Goal: Task Accomplishment & Management: Use online tool/utility

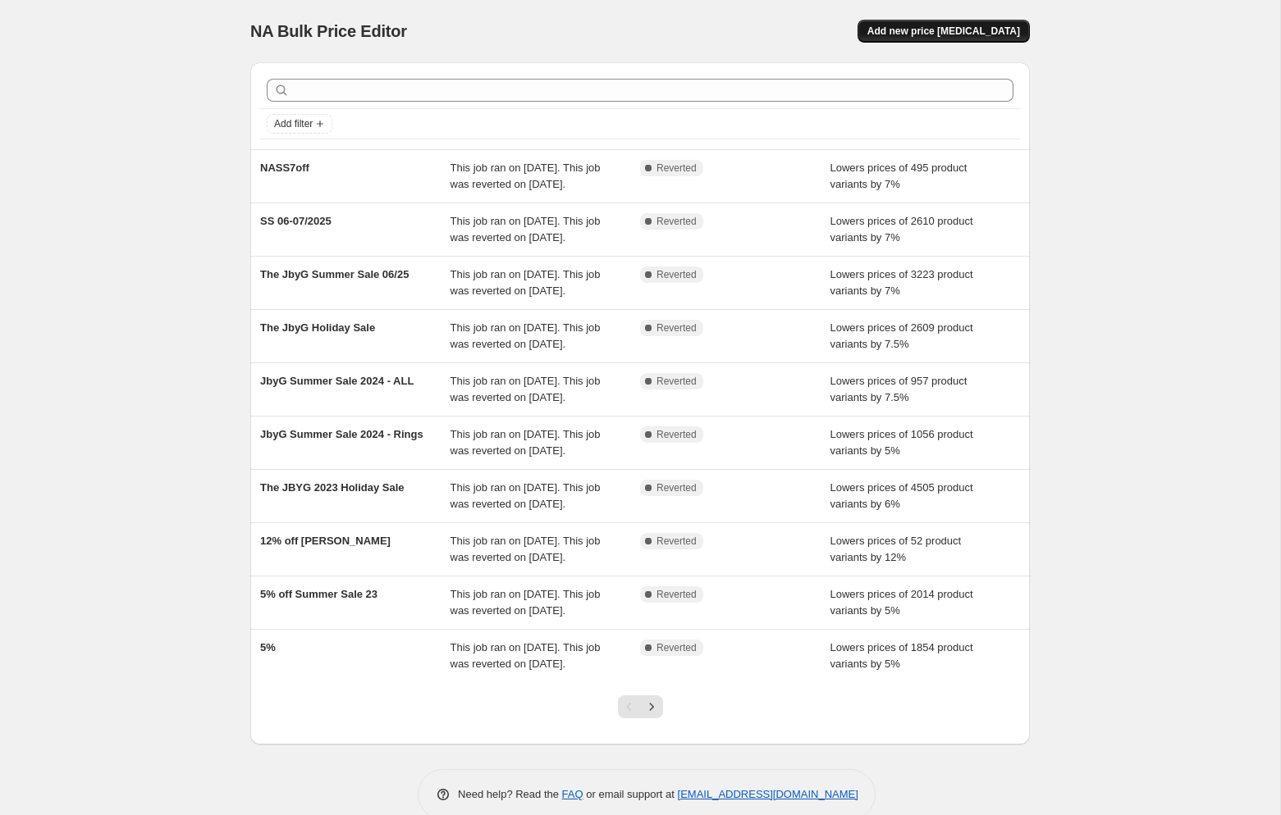
click at [956, 35] on span "Add new price [MEDICAL_DATA]" at bounding box center [943, 31] width 153 height 13
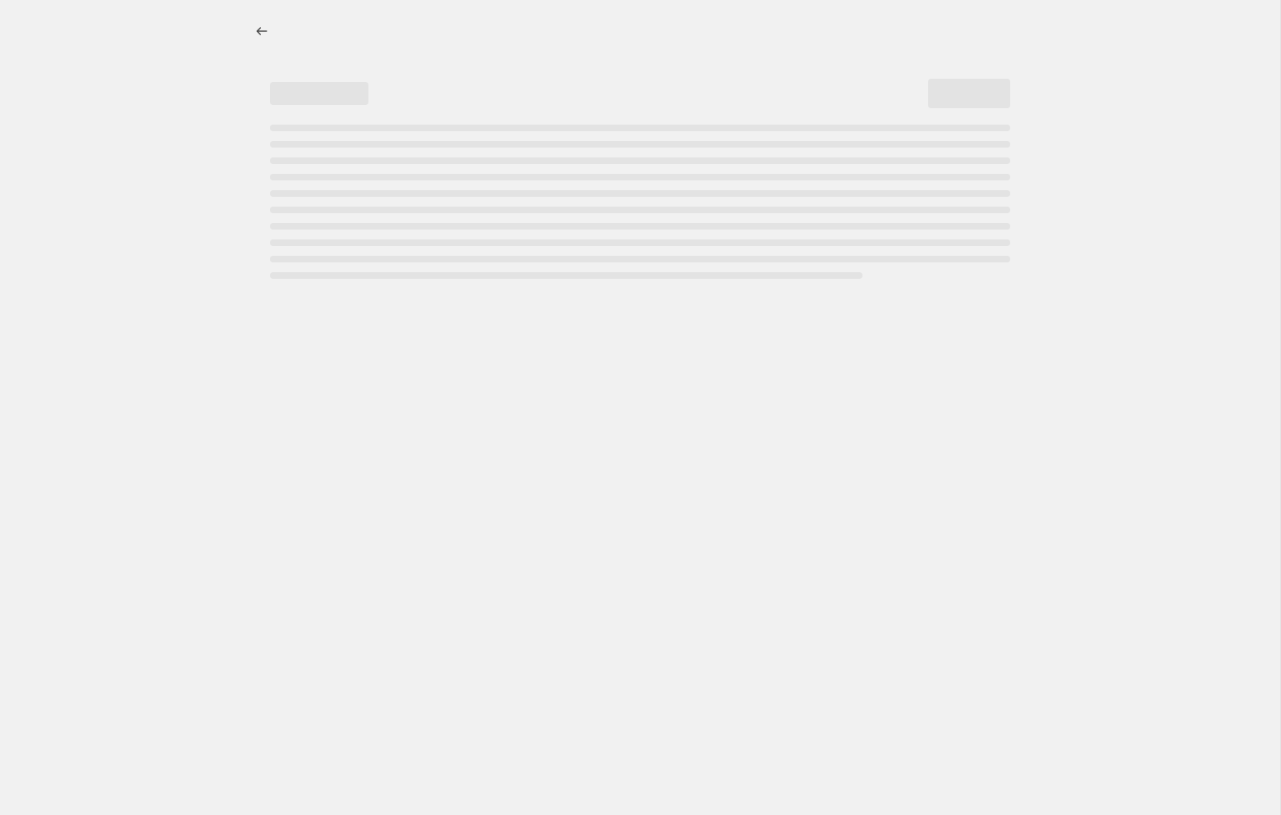
select select "percentage"
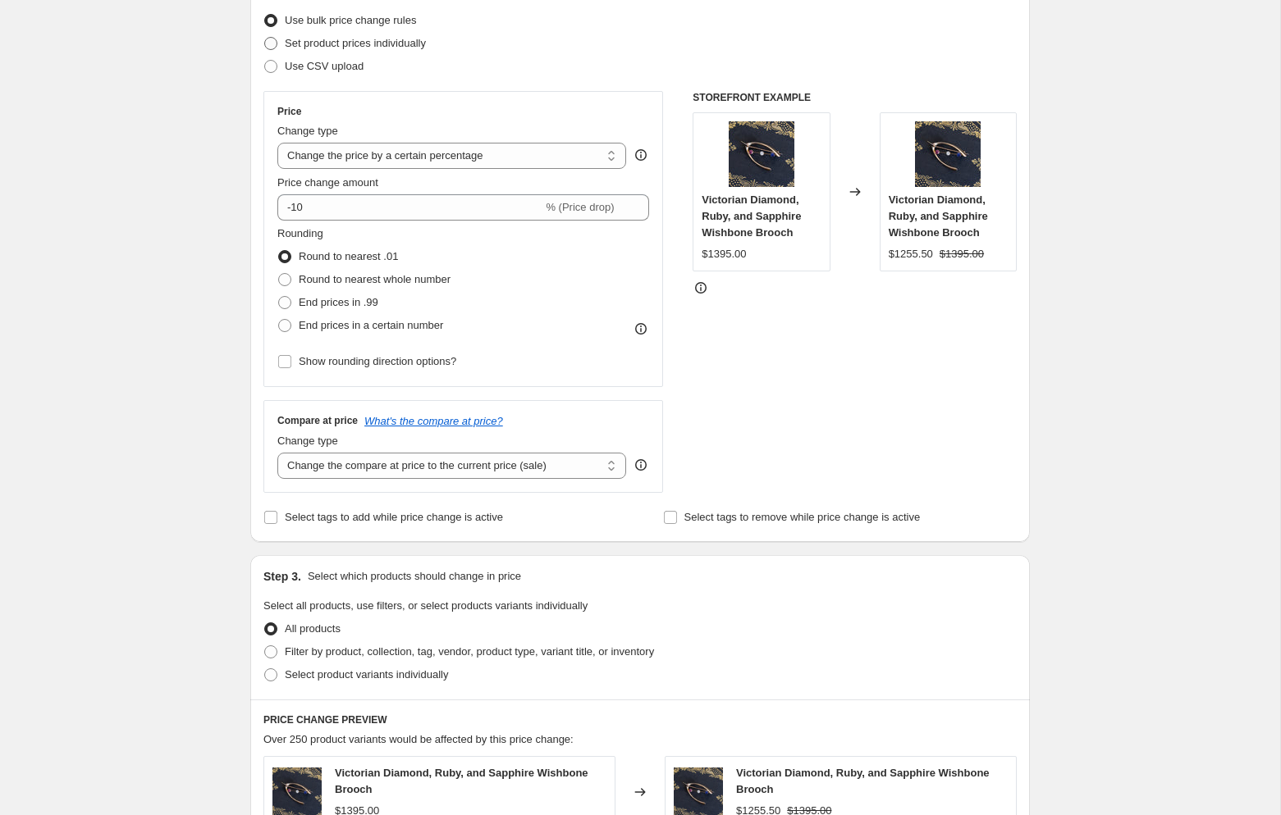
scroll to position [283, 0]
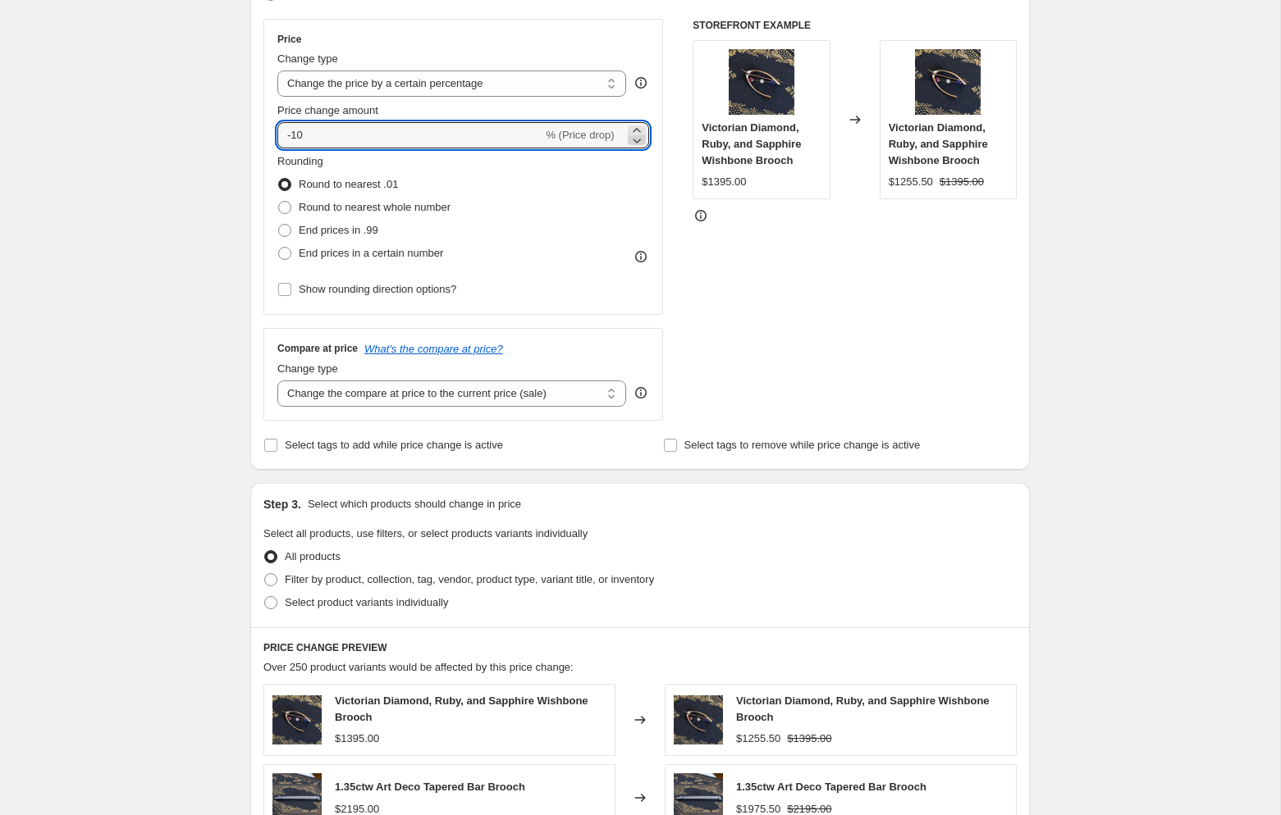
click at [628, 132] on icon at bounding box center [636, 140] width 16 height 16
click at [629, 130] on icon at bounding box center [636, 130] width 16 height 16
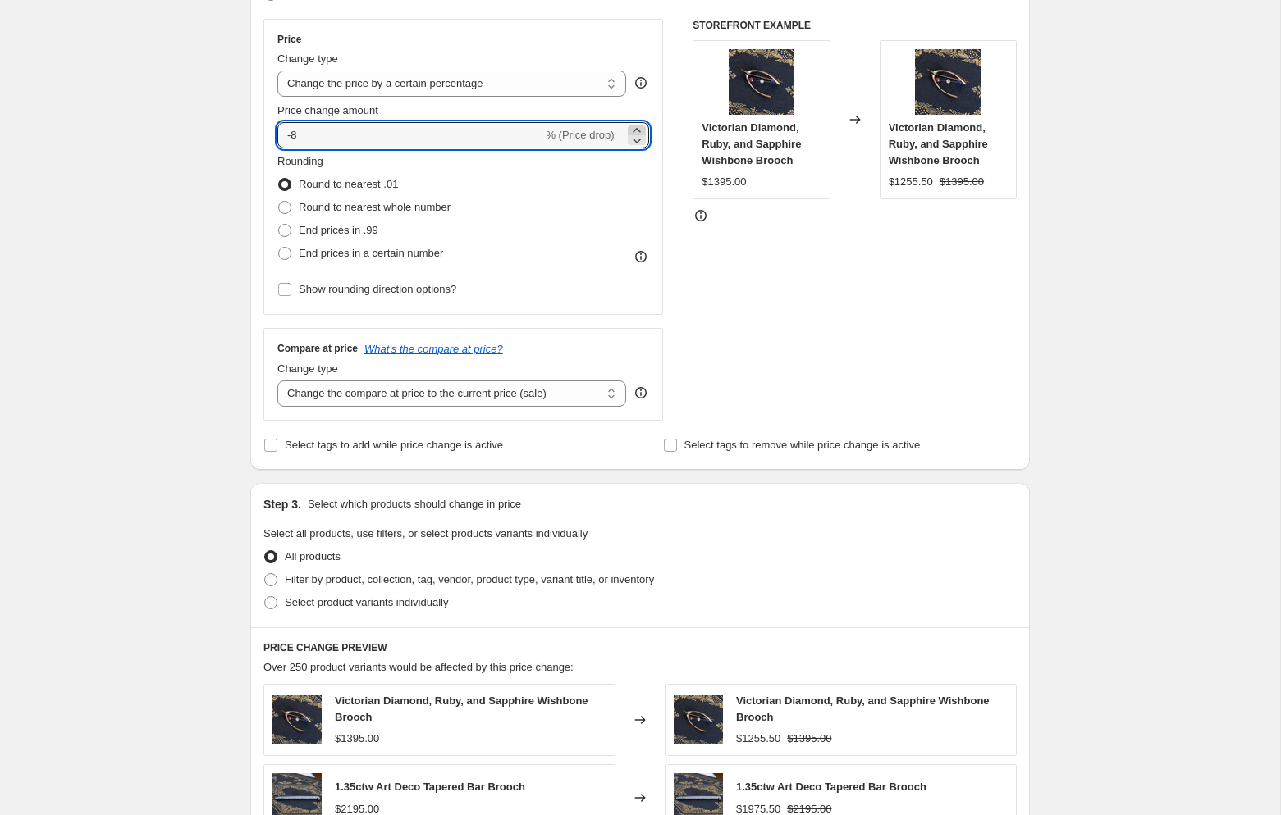
click at [629, 130] on icon at bounding box center [636, 130] width 16 height 16
type input "-7"
click at [591, 81] on select "Change the price to a certain amount Change the price by a certain amount Chang…" at bounding box center [451, 84] width 349 height 26
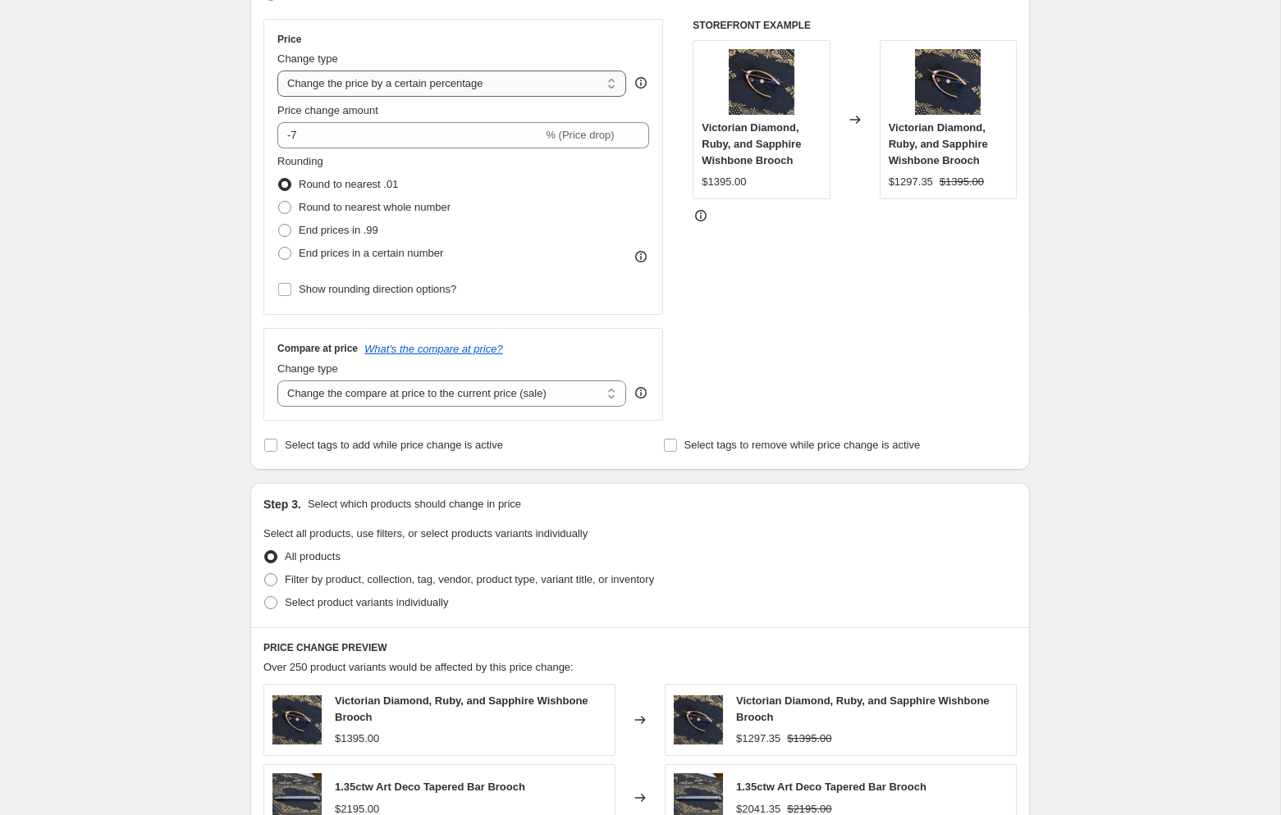
select select "by"
click at [277, 71] on select "Change the price to a certain amount Change the price by a certain amount Chang…" at bounding box center [451, 84] width 349 height 26
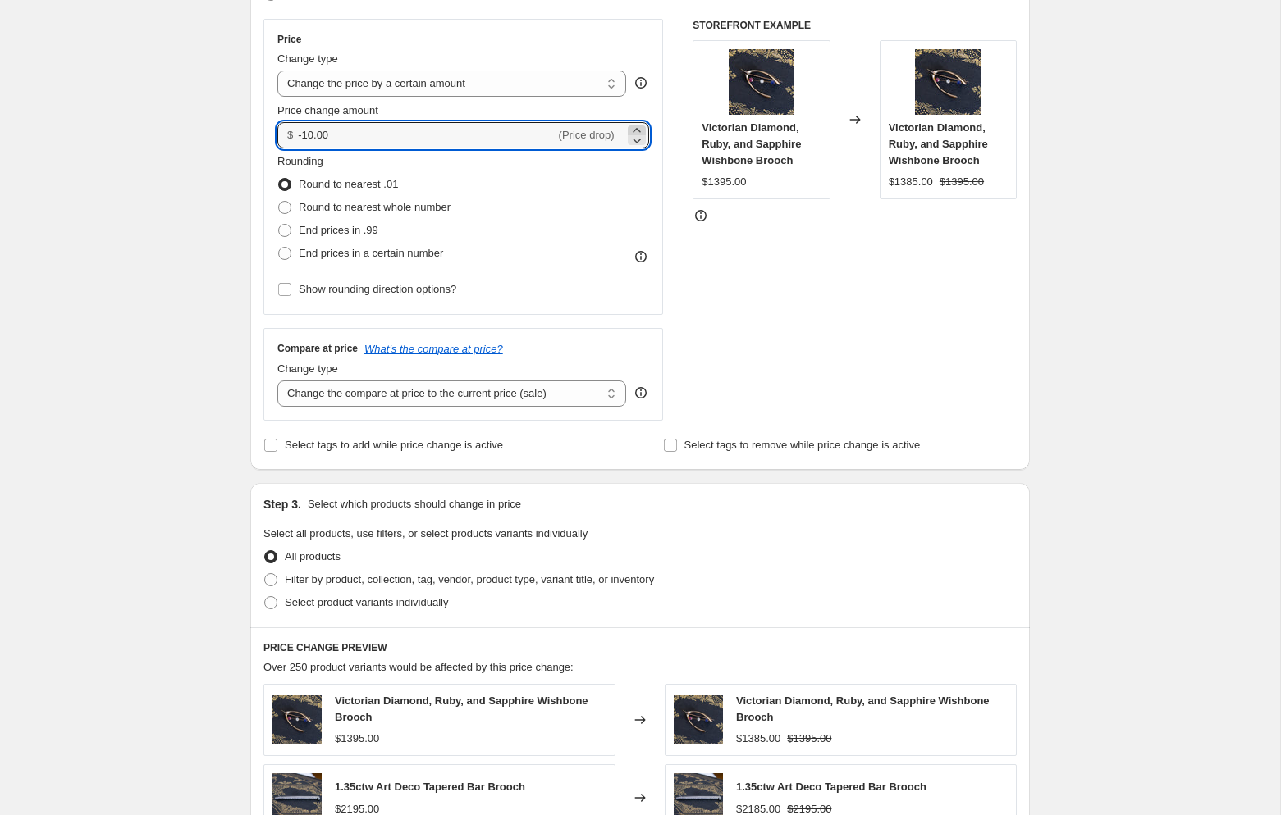
click at [636, 126] on icon at bounding box center [636, 130] width 16 height 16
drag, startPoint x: 636, startPoint y: 126, endPoint x: 625, endPoint y: 126, distance: 10.7
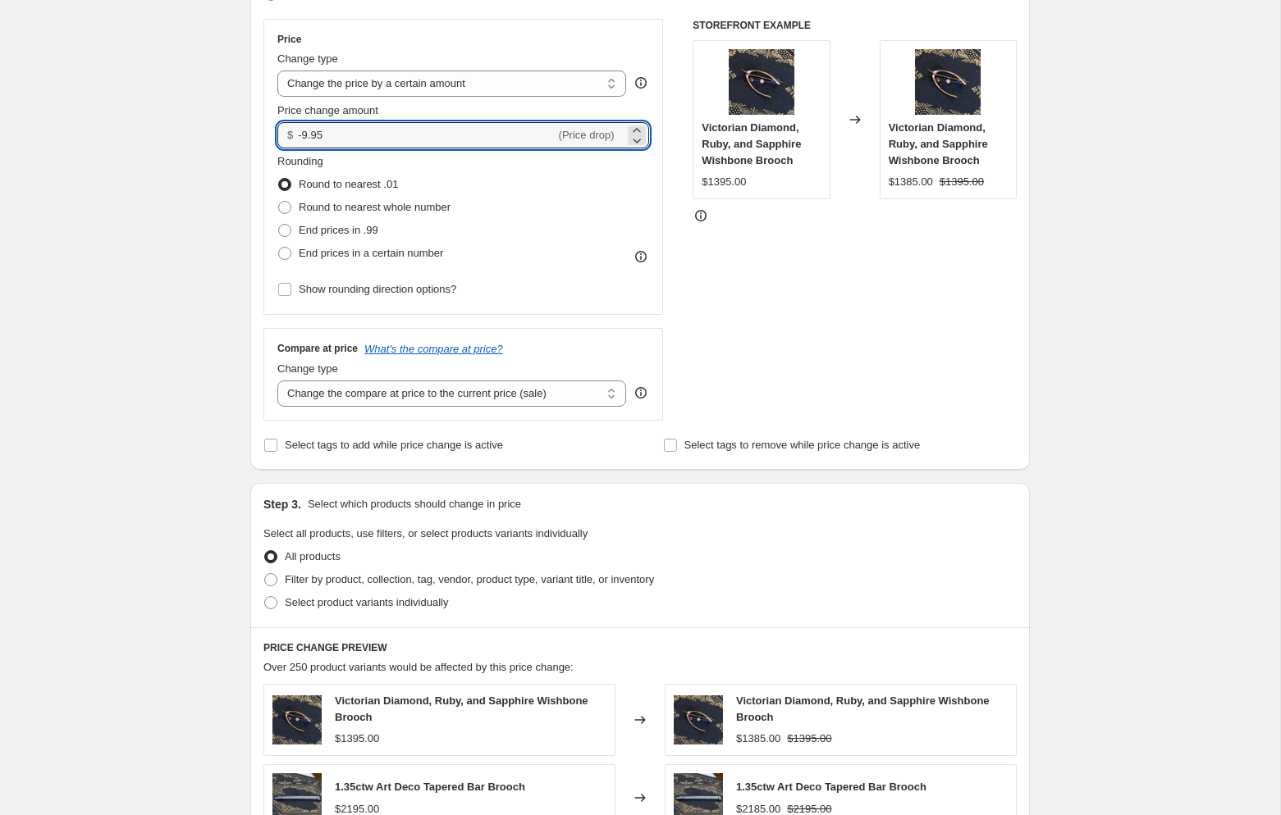
click at [634, 126] on icon at bounding box center [636, 130] width 16 height 16
type input "-9.94"
click at [438, 138] on input "-9.94" at bounding box center [426, 135] width 257 height 26
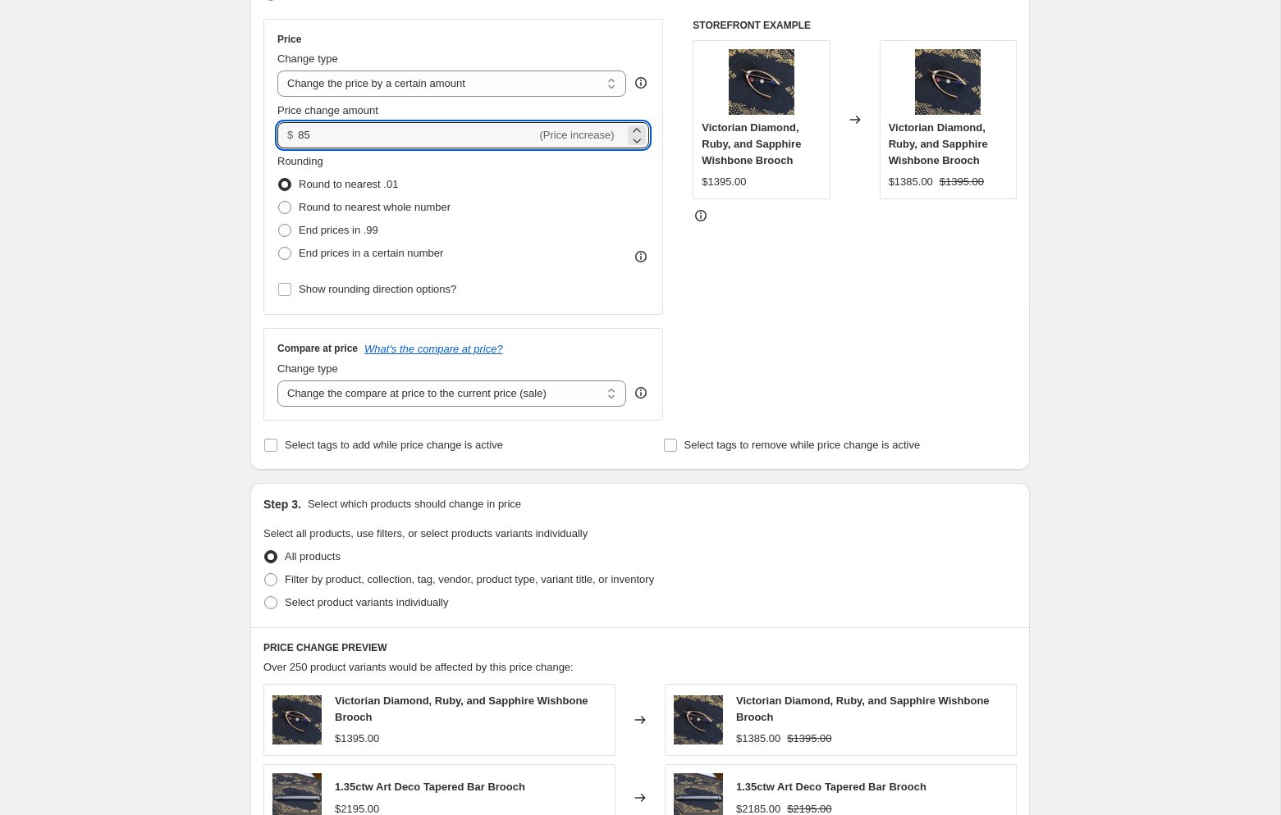
type input "85.00"
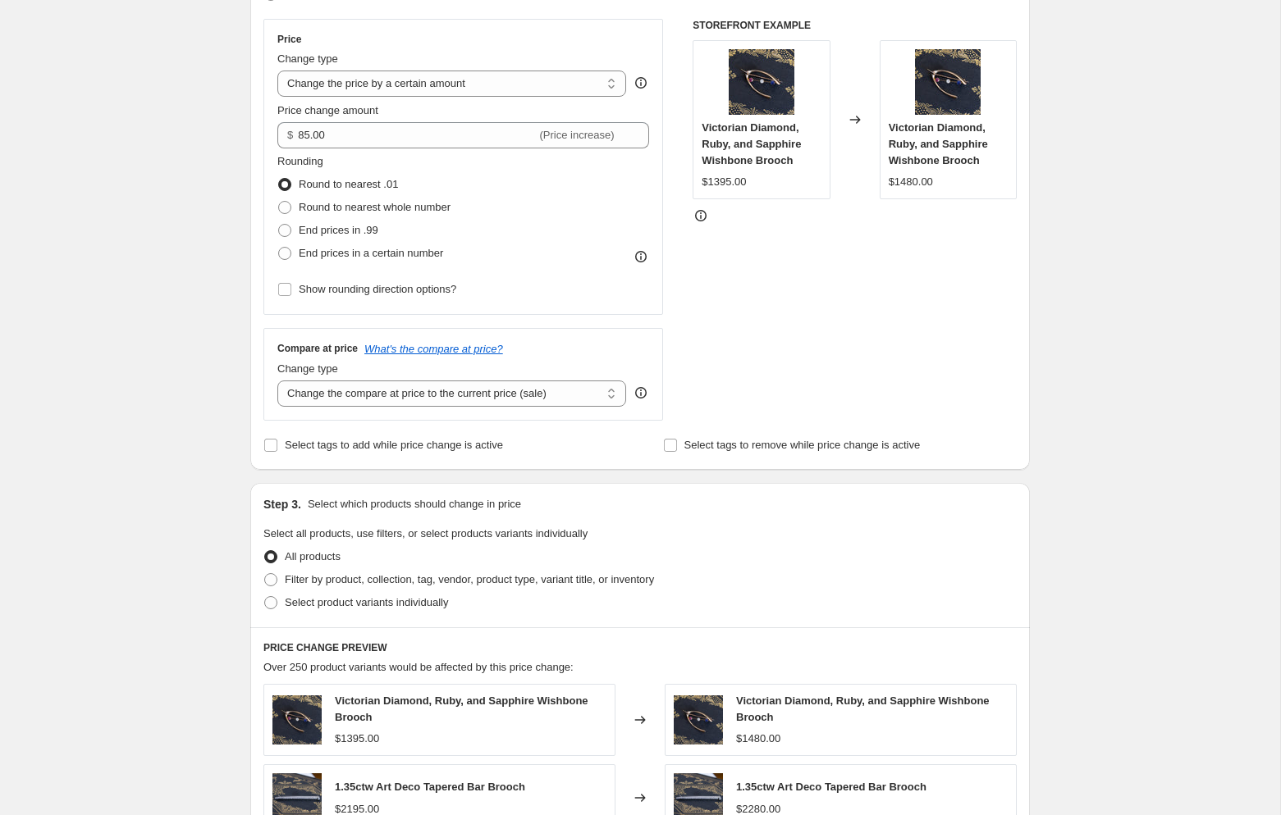
click at [590, 190] on div "Rounding Round to nearest .01 Round to nearest whole number End prices in .99 E…" at bounding box center [463, 209] width 372 height 112
click at [355, 209] on span "Round to nearest whole number" at bounding box center [375, 207] width 152 height 12
click at [279, 202] on input "Round to nearest whole number" at bounding box center [278, 201] width 1 height 1
radio input "true"
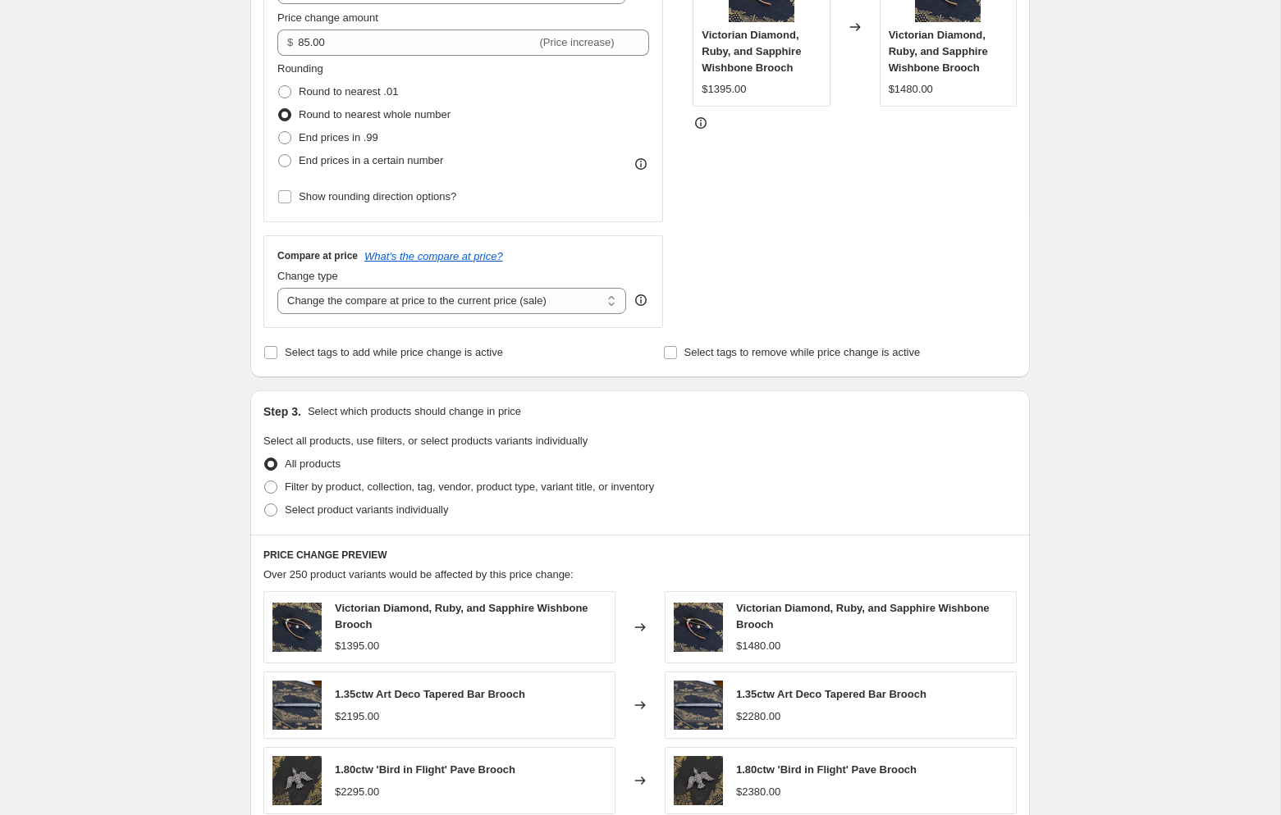
scroll to position [404, 0]
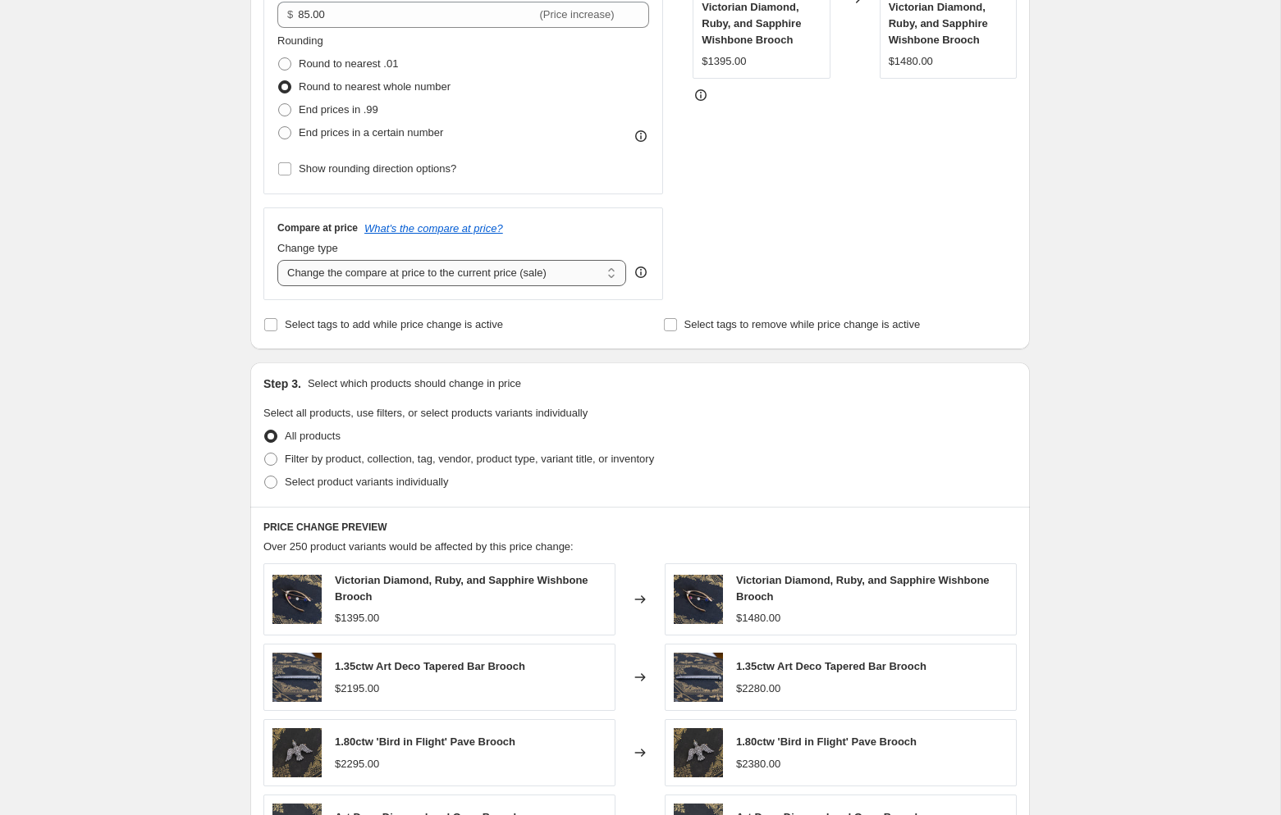
click at [567, 282] on select "Change the compare at price to the current price (sale) Change the compare at p…" at bounding box center [451, 273] width 349 height 26
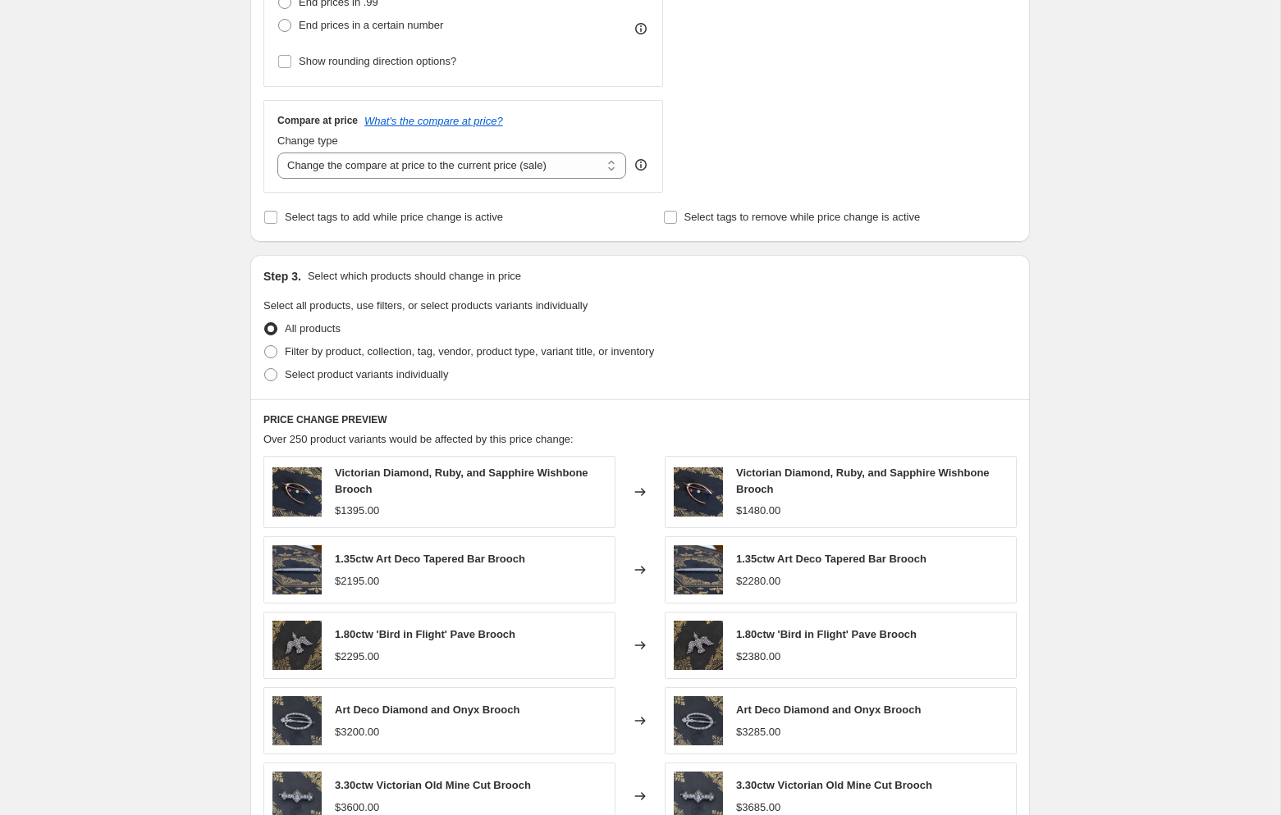
scroll to position [0, 0]
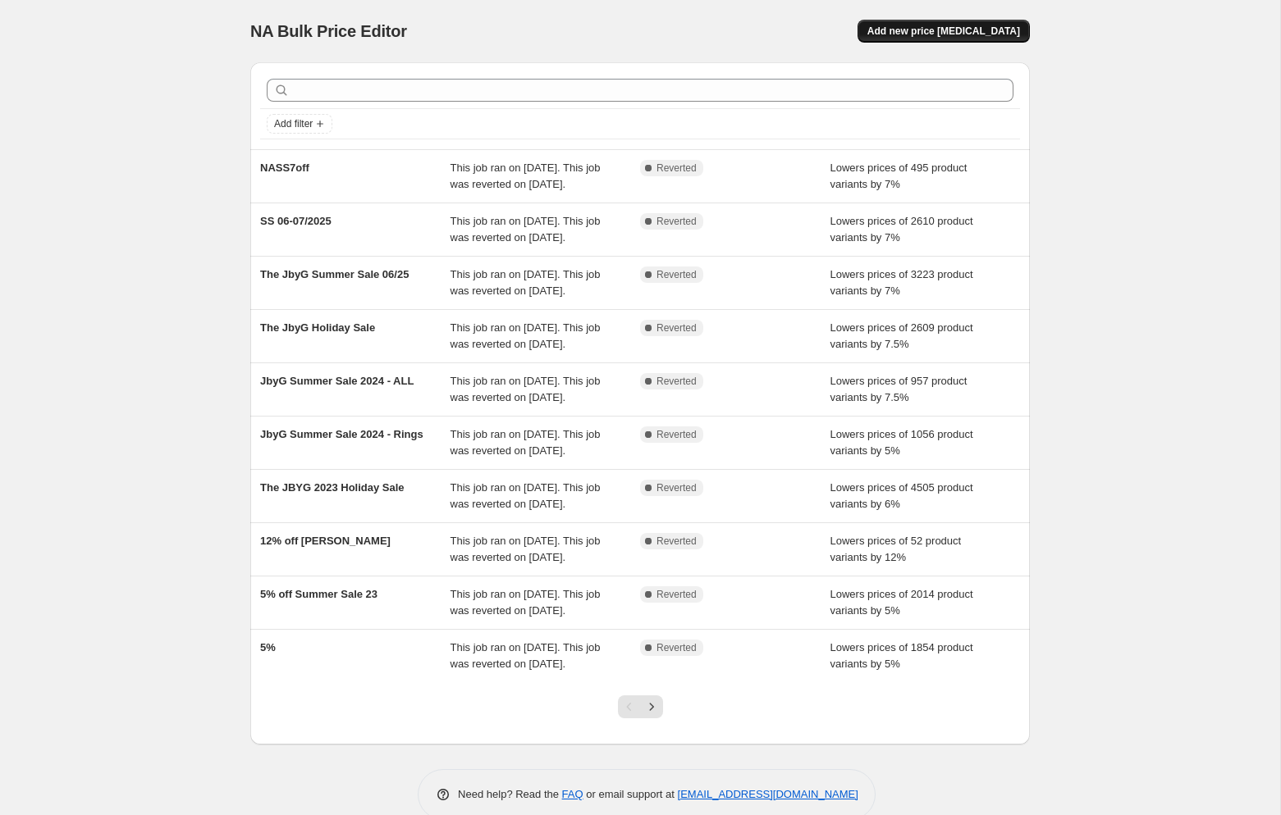
click at [932, 33] on span "Add new price [MEDICAL_DATA]" at bounding box center [943, 31] width 153 height 13
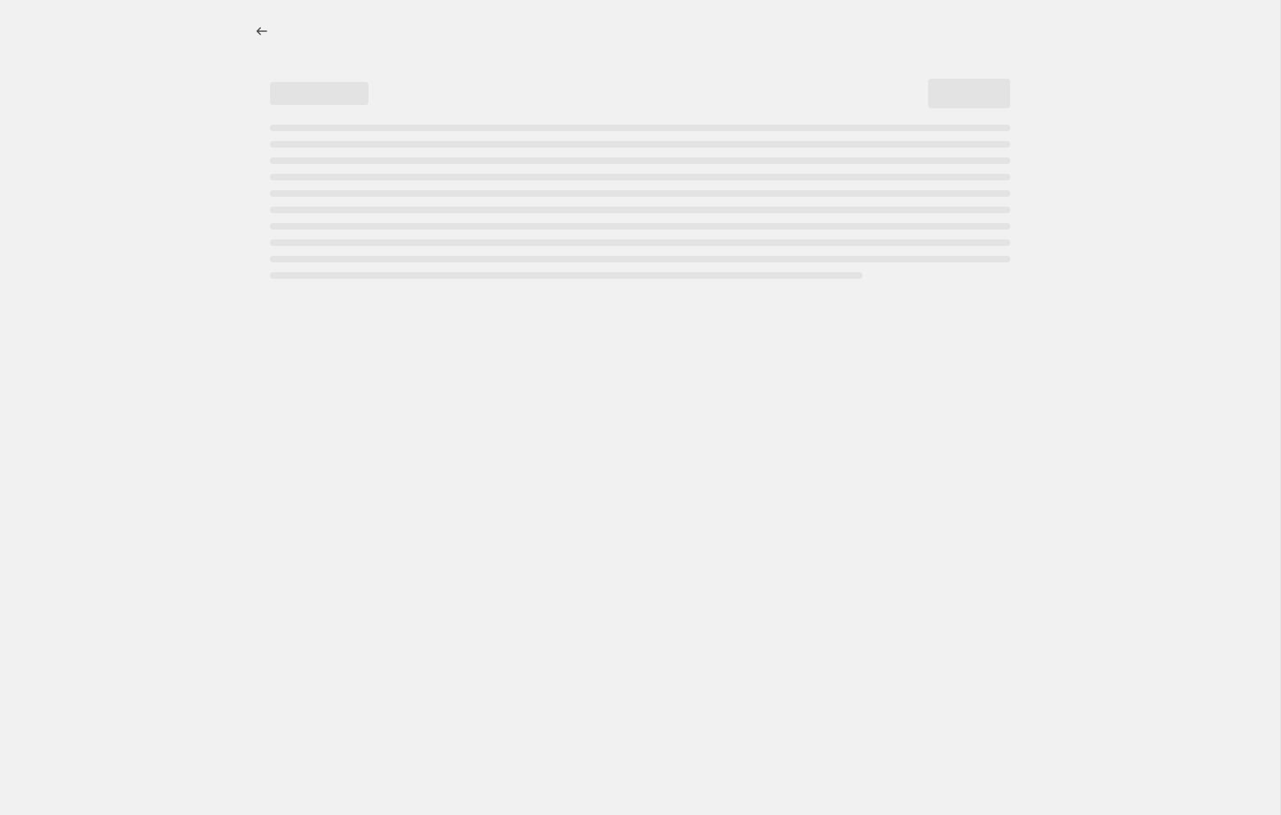
select select "percentage"
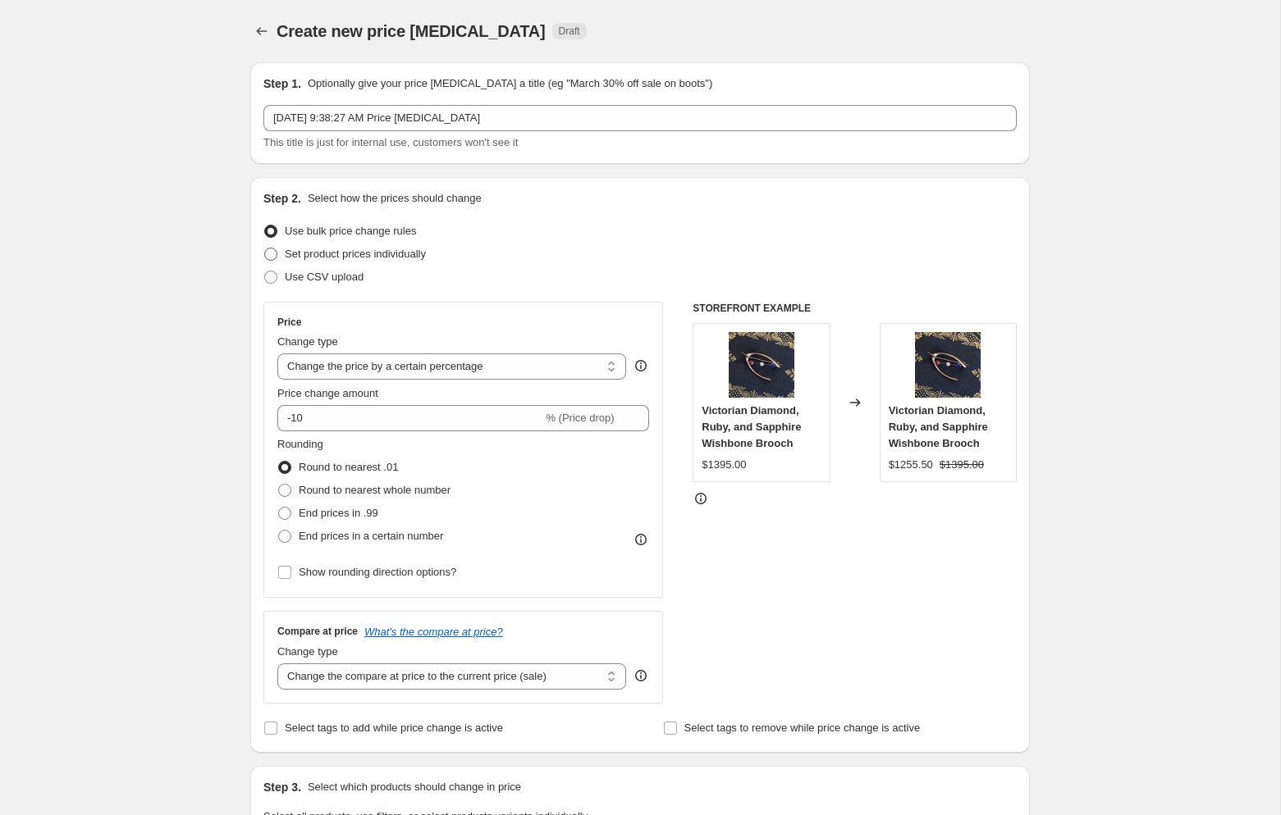
click at [360, 255] on span "Set product prices individually" at bounding box center [355, 254] width 141 height 12
click at [265, 249] on input "Set product prices individually" at bounding box center [264, 248] width 1 height 1
radio input "true"
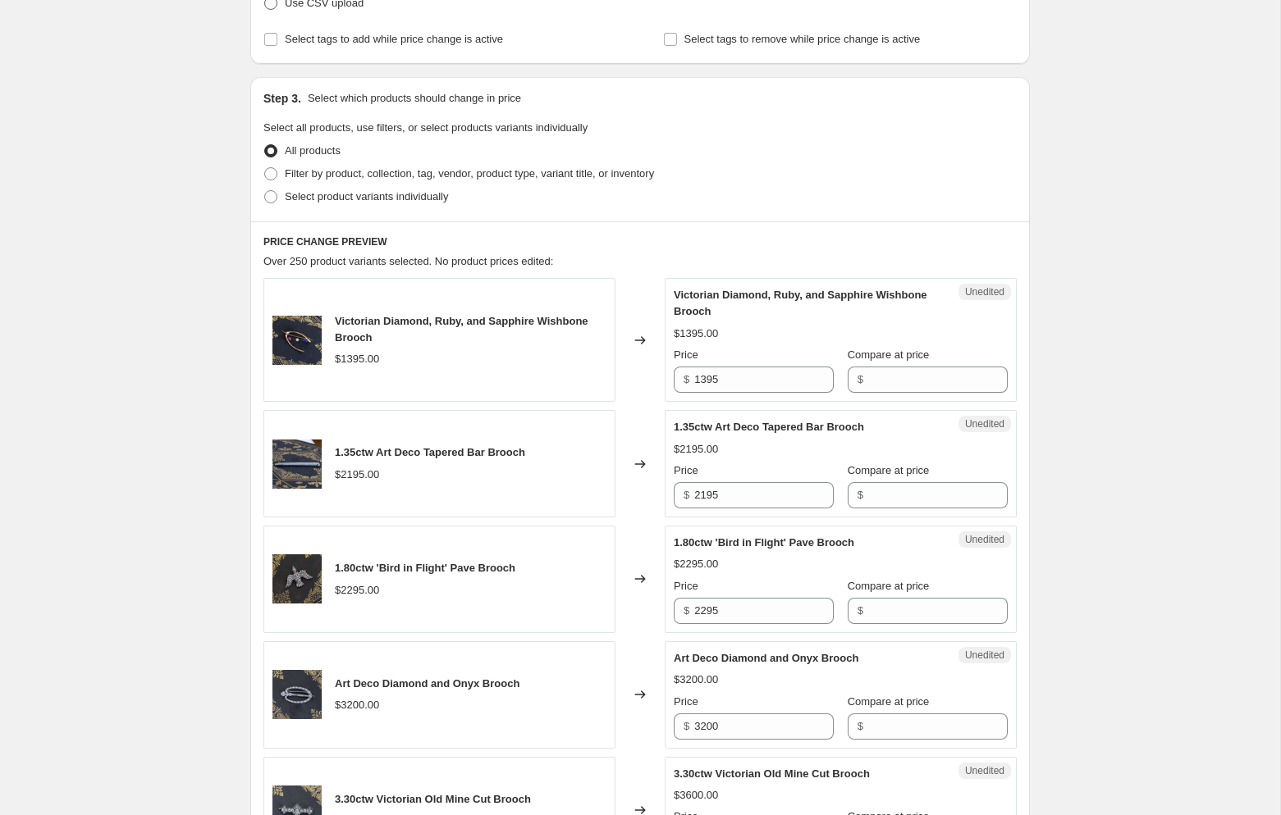
scroll to position [276, 0]
click at [377, 171] on span "Filter by product, collection, tag, vendor, product type, variant title, or inv…" at bounding box center [469, 172] width 369 height 12
click at [265, 167] on input "Filter by product, collection, tag, vendor, product type, variant title, or inv…" at bounding box center [264, 166] width 1 height 1
radio input "true"
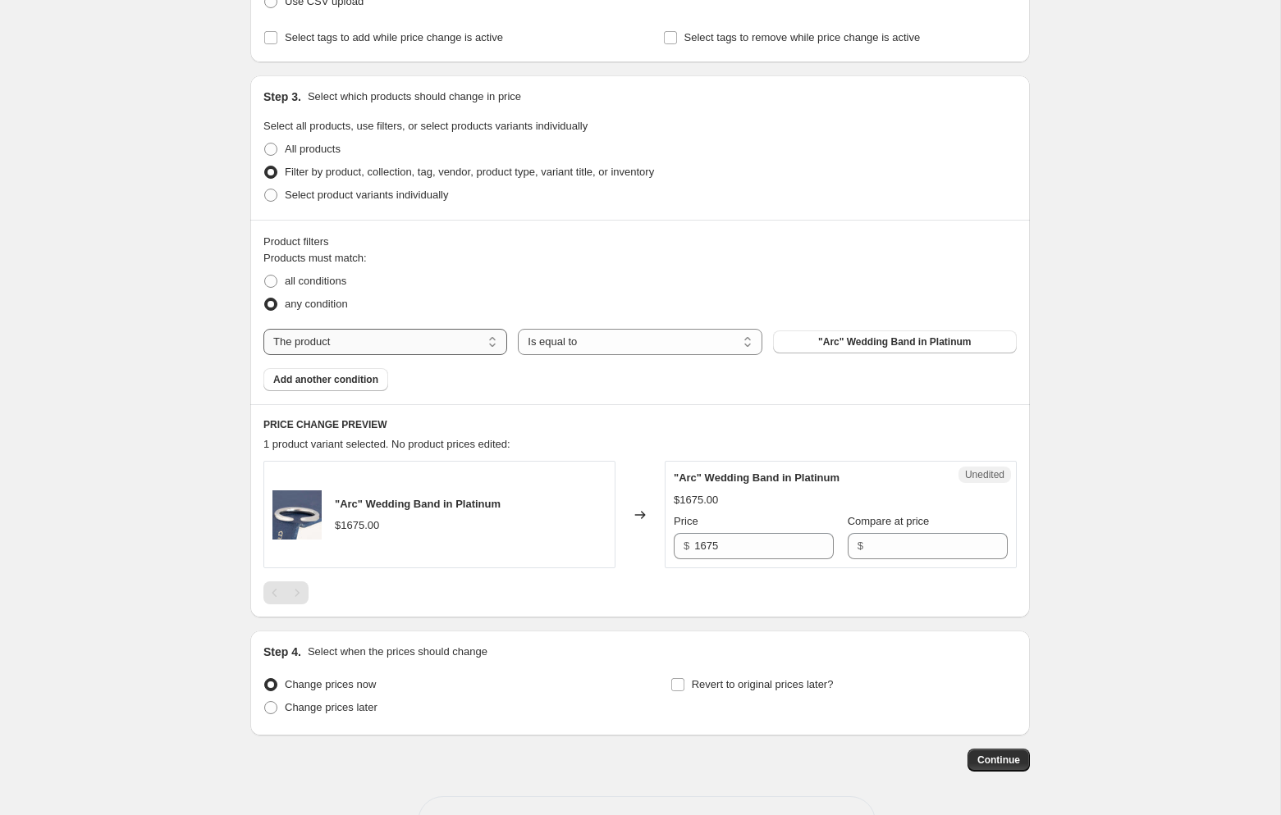
click at [370, 338] on select "The product The product's collection The product's tag The product's vendor The…" at bounding box center [385, 342] width 244 height 26
select select "collection"
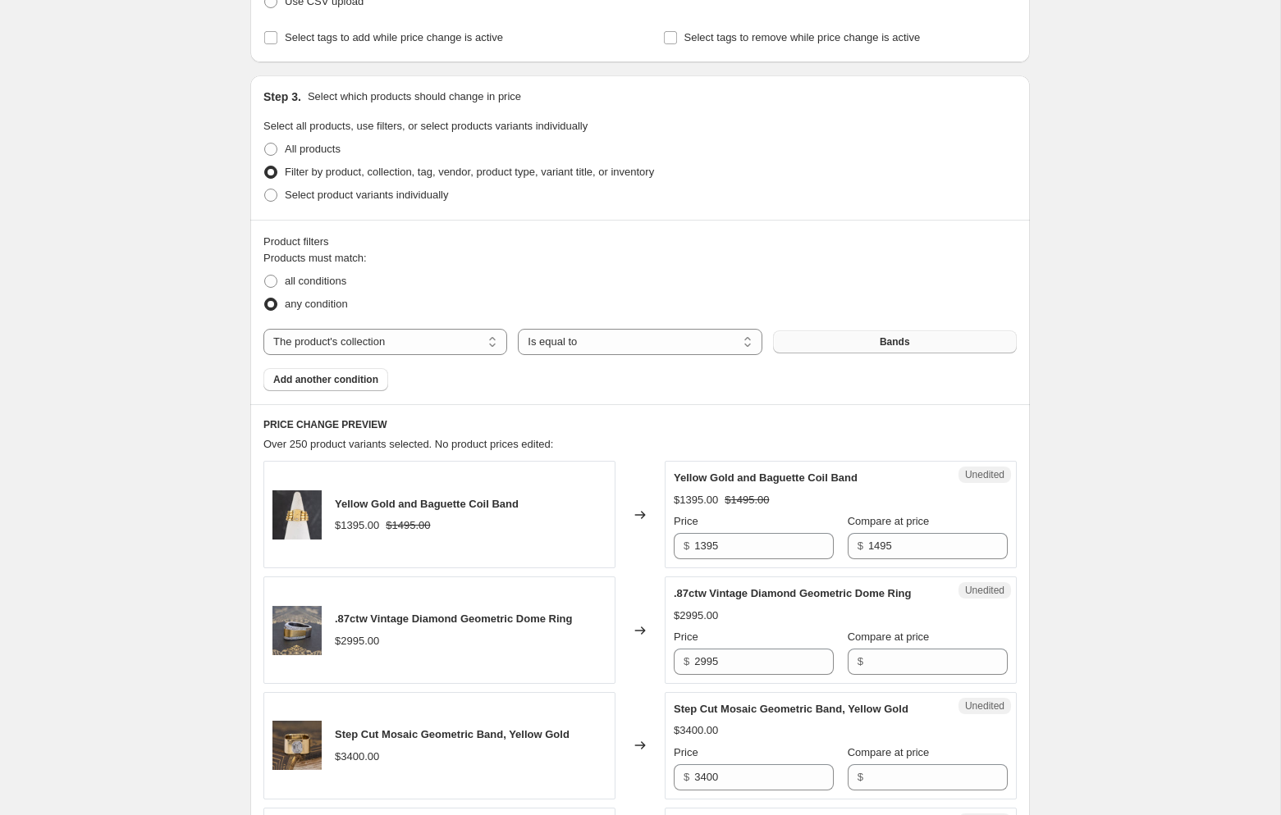
click at [871, 345] on button "Bands" at bounding box center [895, 342] width 244 height 23
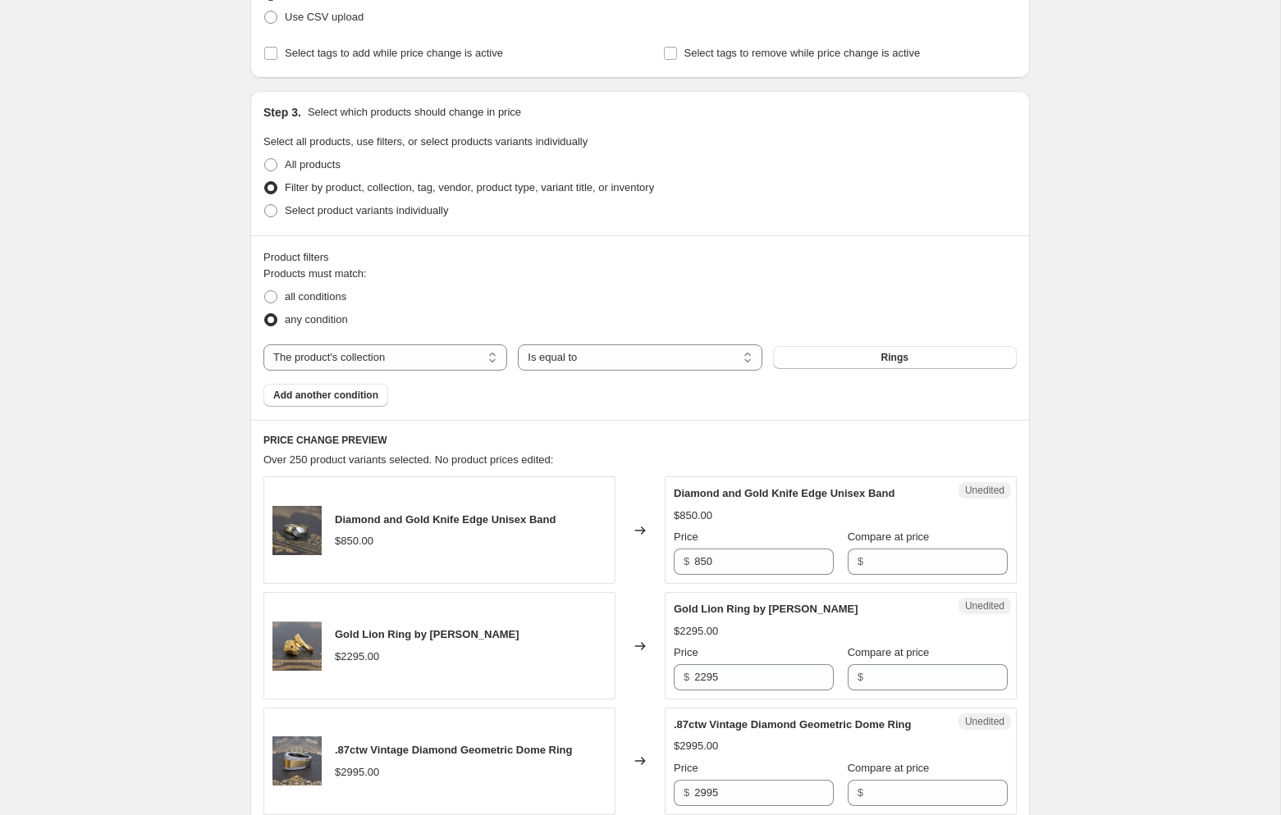
scroll to position [0, 0]
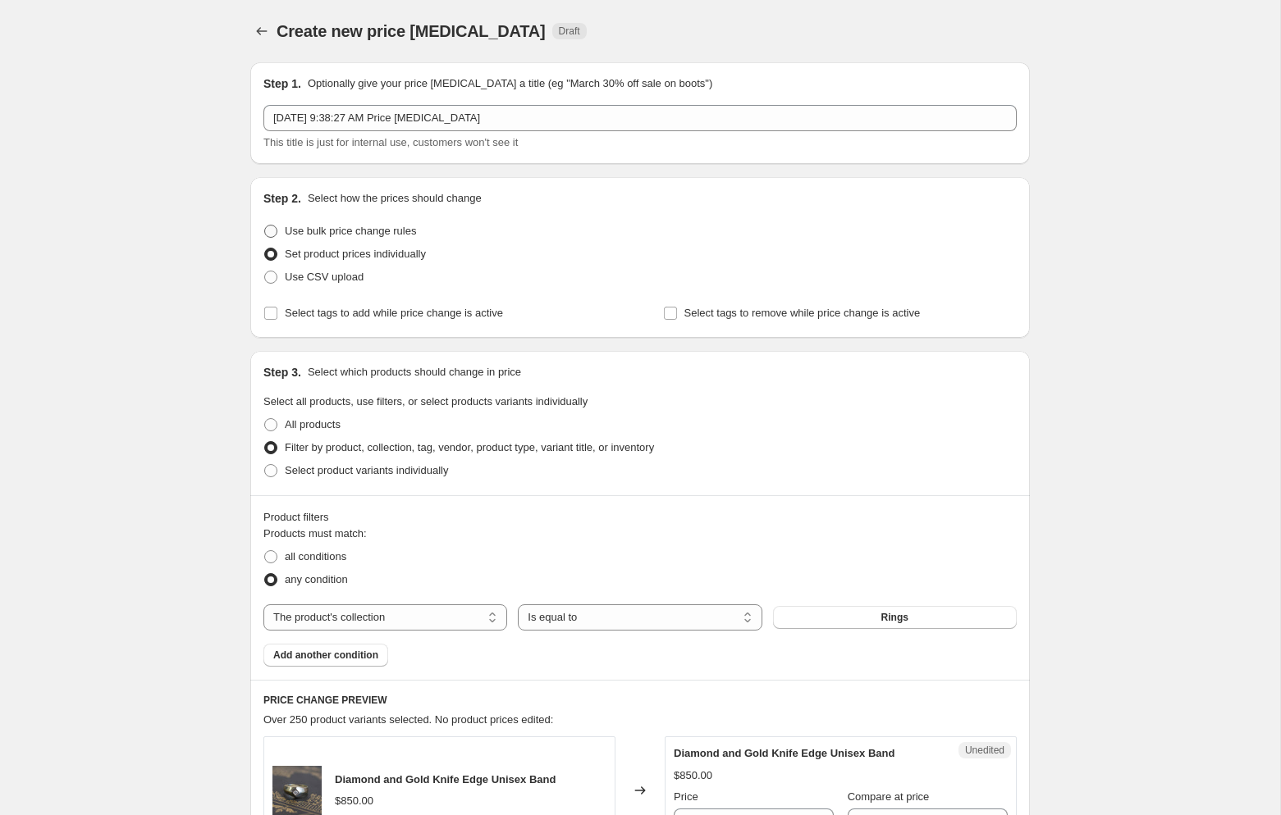
click at [349, 231] on span "Use bulk price change rules" at bounding box center [350, 231] width 131 height 12
click at [265, 226] on input "Use bulk price change rules" at bounding box center [264, 225] width 1 height 1
radio input "true"
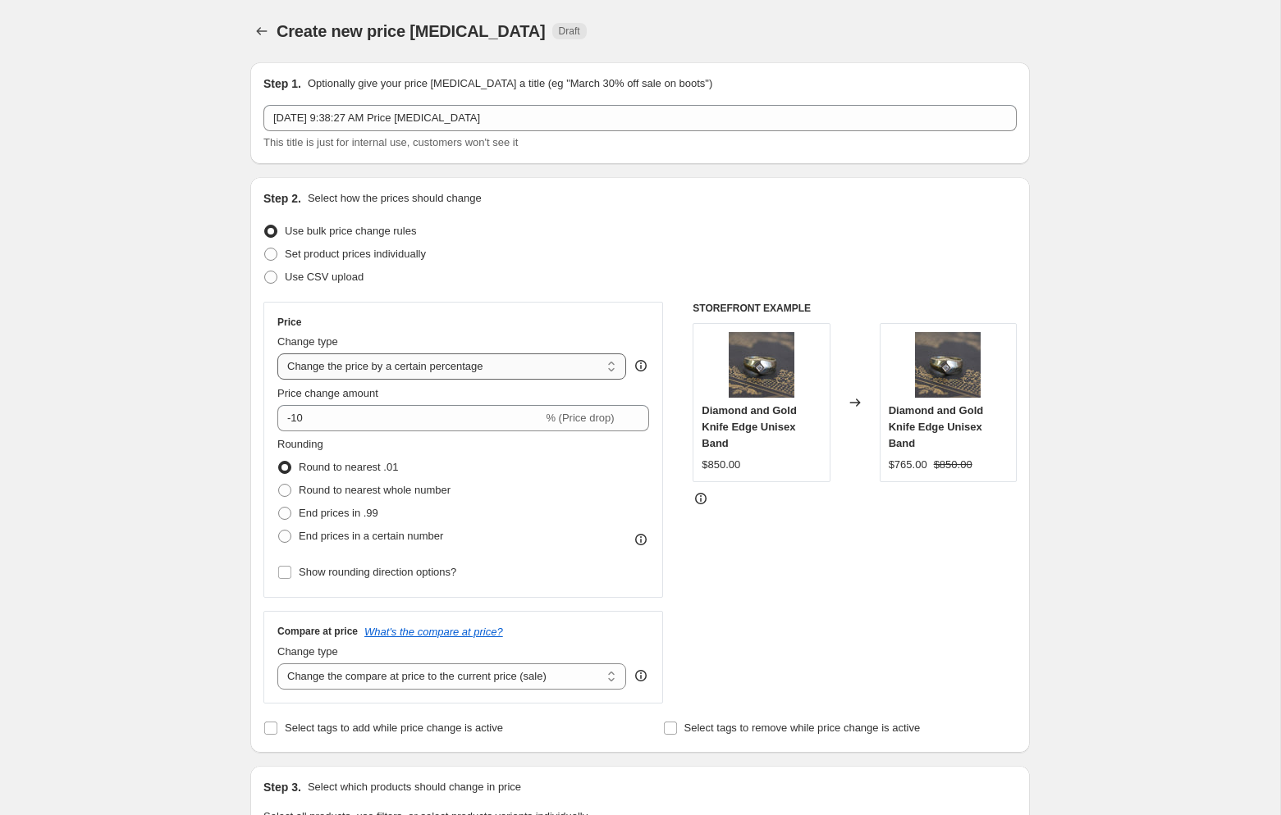
click at [428, 372] on select "Change the price to a certain amount Change the price by a certain amount Chang…" at bounding box center [451, 367] width 349 height 26
select select "by"
click at [277, 354] on select "Change the price to a certain amount Change the price by a certain amount Chang…" at bounding box center [451, 367] width 349 height 26
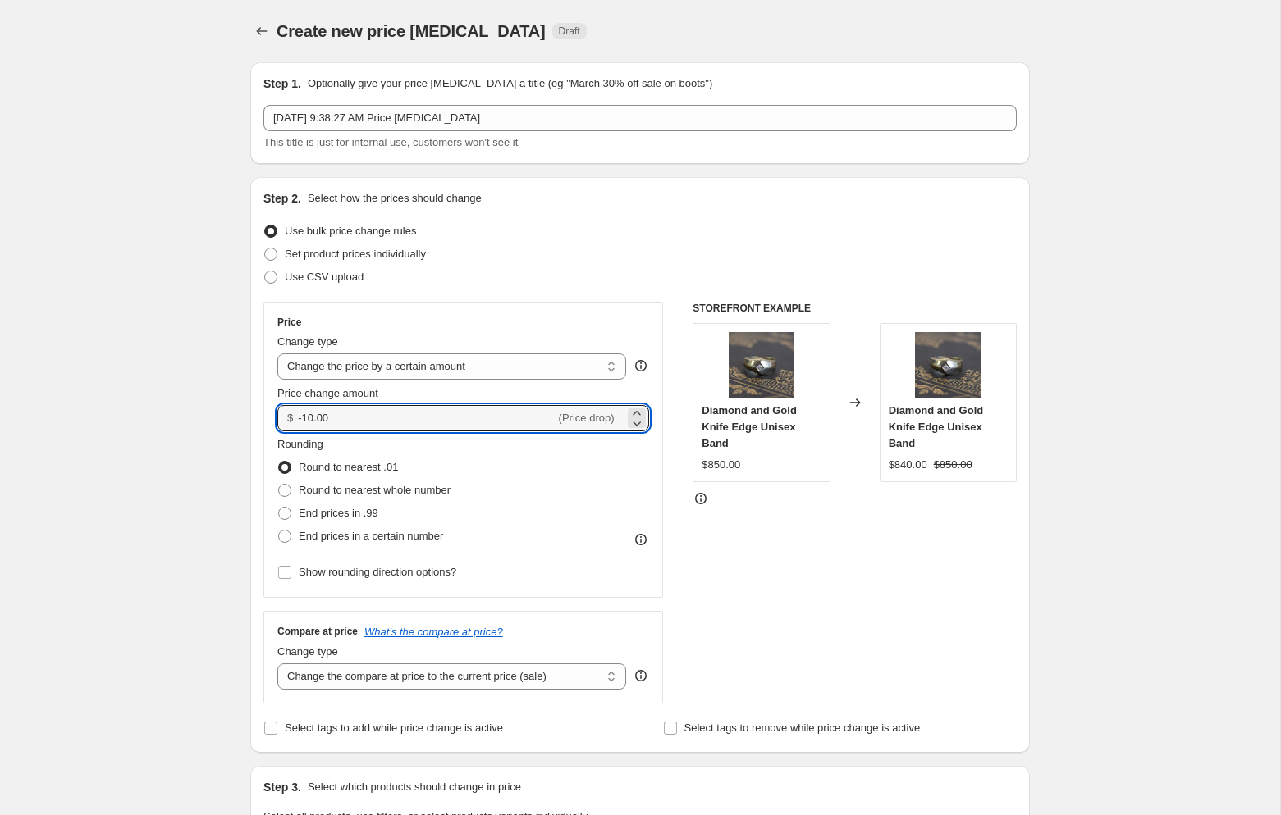
drag, startPoint x: 362, startPoint y: 422, endPoint x: 279, endPoint y: 412, distance: 83.4
click at [279, 412] on div "$ -10.00 (Price drop)" at bounding box center [463, 418] width 372 height 26
type input "85.00"
click at [452, 678] on select "Change the compare at price to the current price (sale) Change the compare at p…" at bounding box center [451, 677] width 349 height 26
